Goal: Transaction & Acquisition: Subscribe to service/newsletter

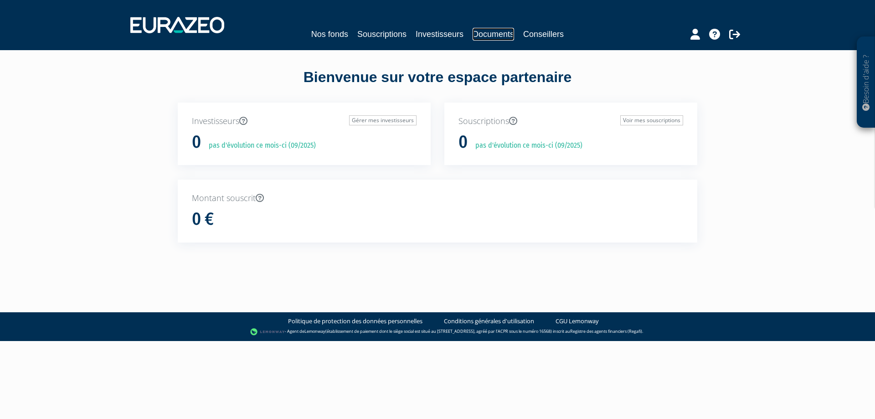
click at [494, 29] on link "Documents" at bounding box center [492, 34] width 41 height 13
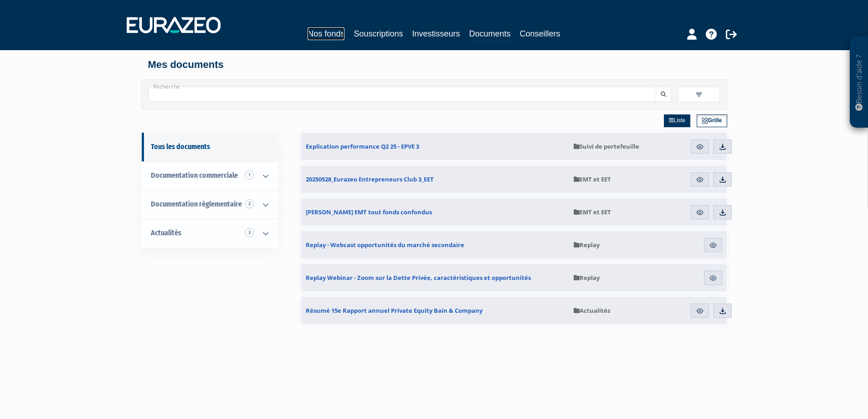
click at [342, 38] on link "Nos fonds" at bounding box center [325, 33] width 37 height 13
click at [375, 33] on link "Souscriptions" at bounding box center [377, 33] width 49 height 13
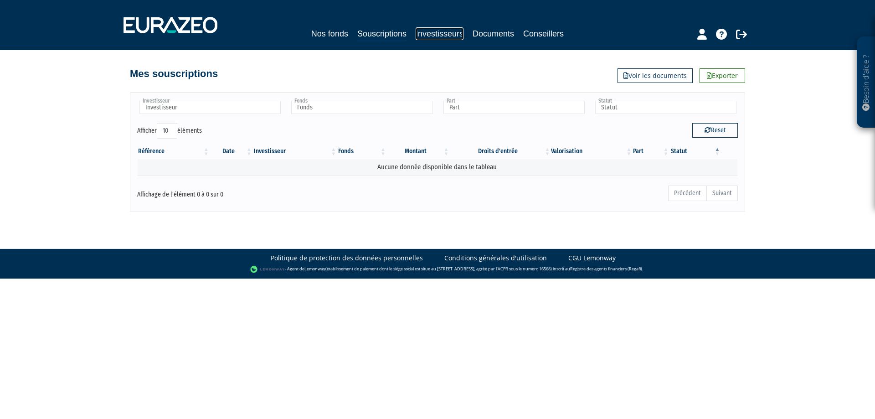
click at [461, 33] on link "Investisseurs" at bounding box center [439, 33] width 48 height 13
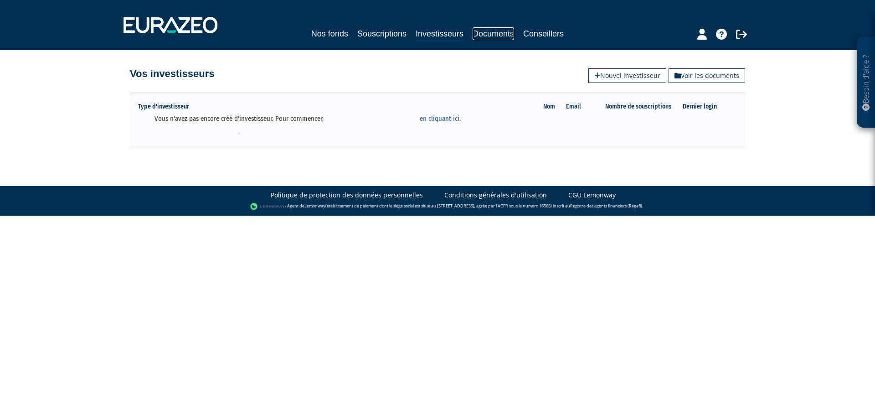
click at [508, 34] on link "Documents" at bounding box center [492, 33] width 41 height 13
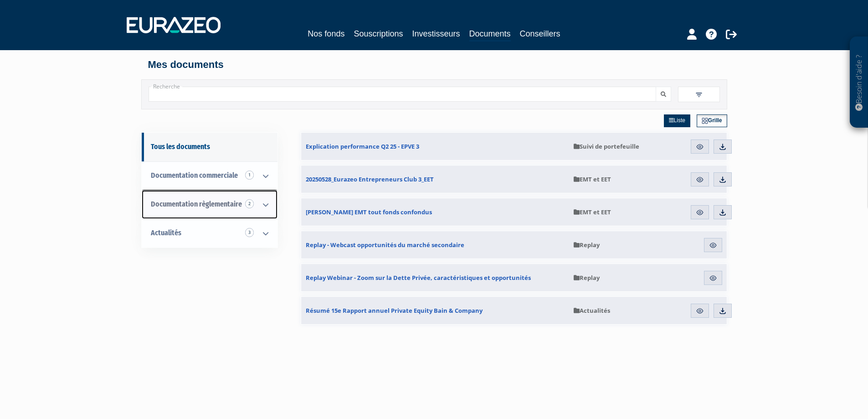
click at [204, 203] on span "Documentation règlementaire 2" at bounding box center [196, 204] width 91 height 9
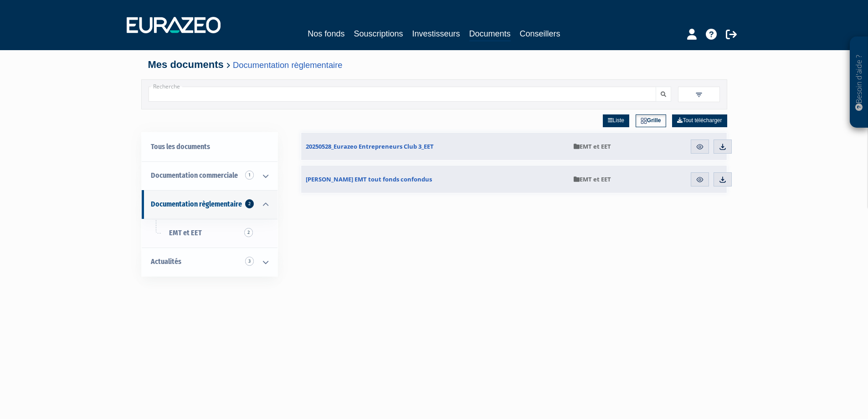
click at [307, 33] on div "Nos fonds Souscriptions Investisseurs Documents Conseillers" at bounding box center [434, 34] width 419 height 14
click at [368, 34] on link "Souscriptions" at bounding box center [377, 33] width 49 height 13
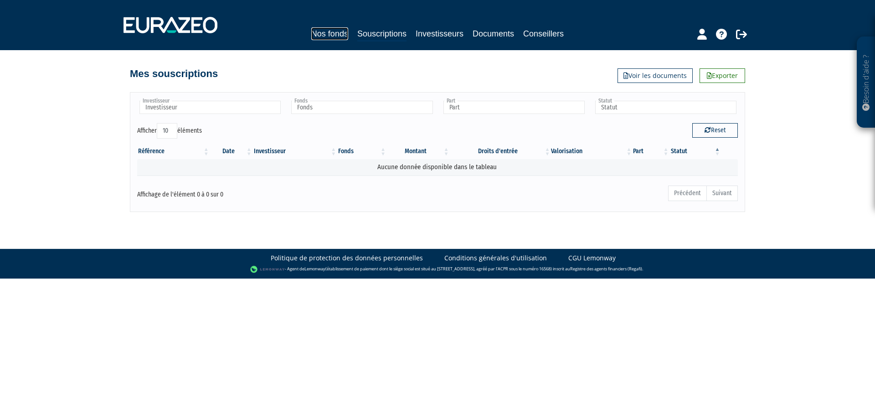
click at [344, 31] on link "Nos fonds" at bounding box center [329, 33] width 37 height 13
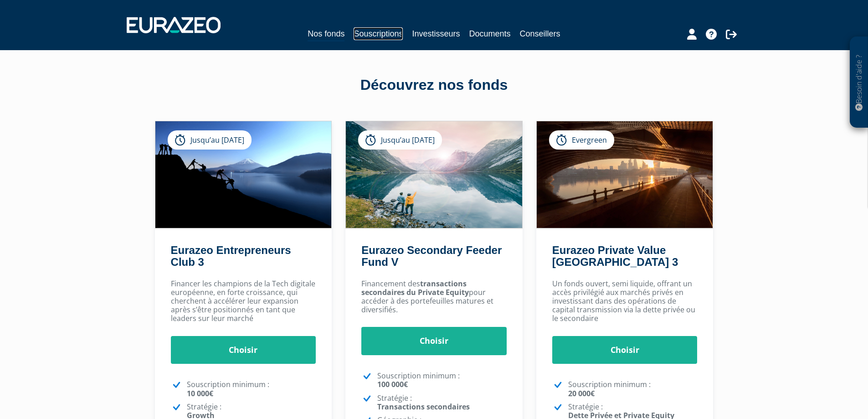
click at [391, 32] on link "Souscriptions" at bounding box center [377, 33] width 49 height 13
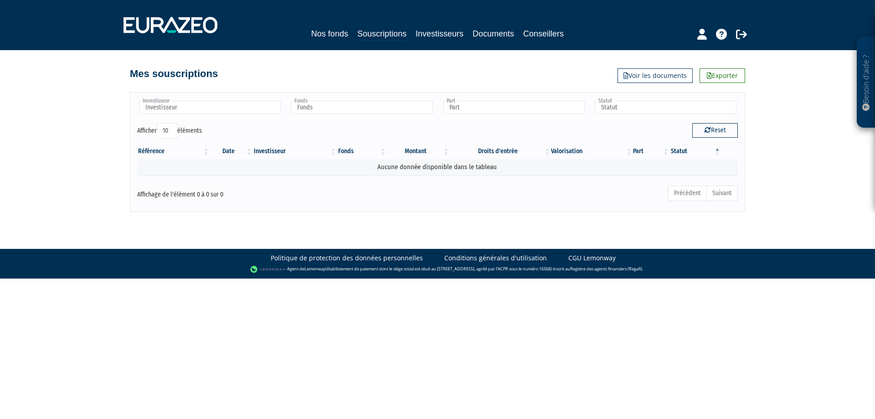
click at [348, 36] on div "Nos fonds Souscriptions Investisseurs Documents Conseillers" at bounding box center [437, 34] width 428 height 14
click at [339, 35] on link "Nos fonds" at bounding box center [329, 33] width 37 height 13
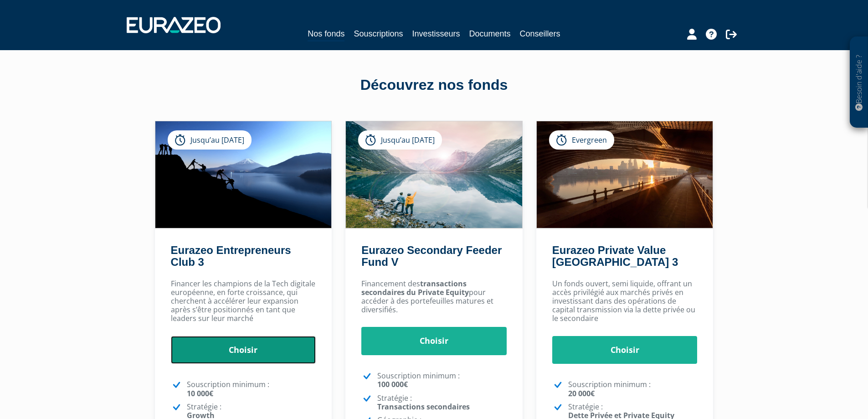
click at [255, 350] on link "Choisir" at bounding box center [243, 350] width 145 height 28
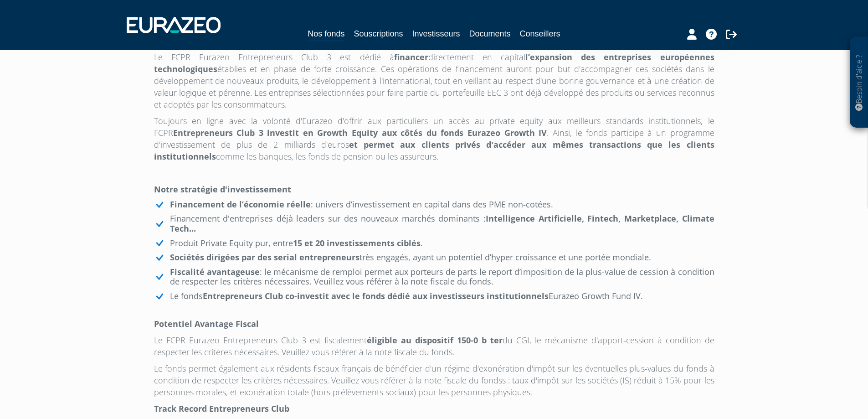
scroll to position [547, 0]
